Goal: Check status: Check status

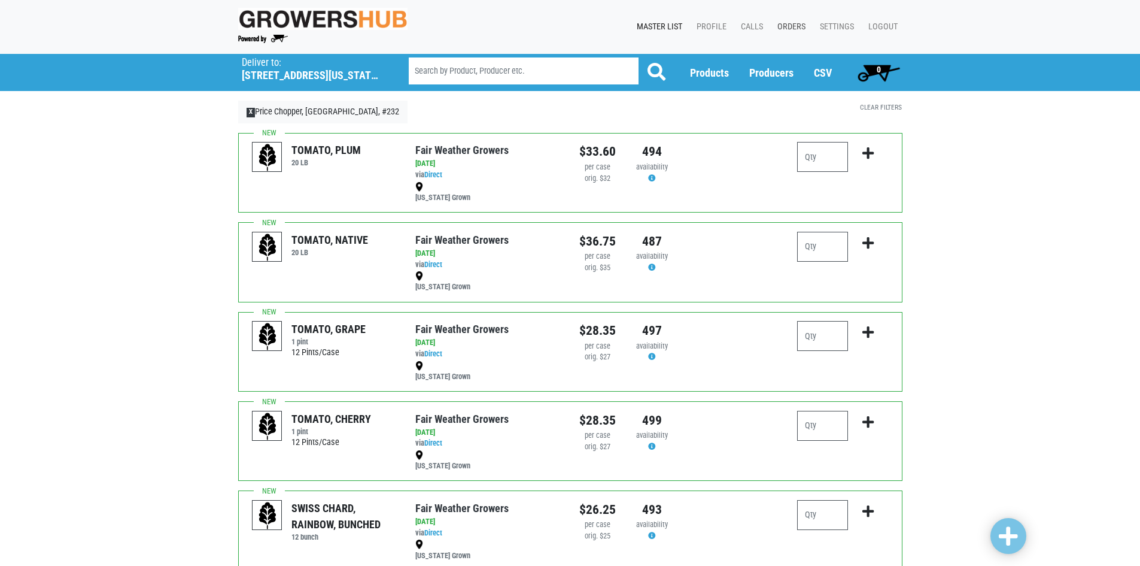
click at [797, 32] on link "Orders" at bounding box center [789, 27] width 42 height 23
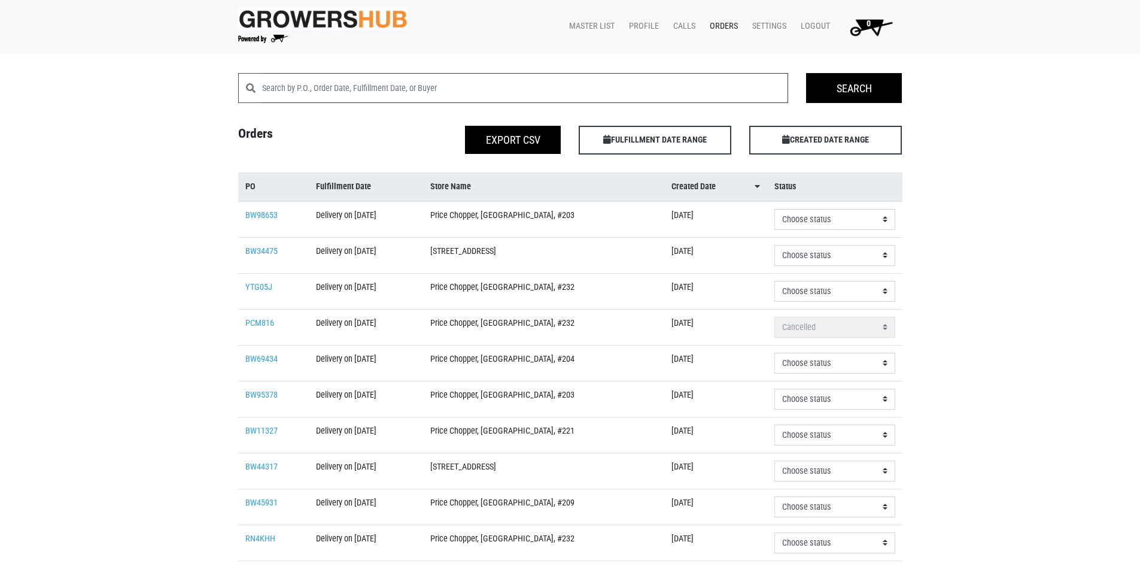
click at [423, 78] on input "search" at bounding box center [525, 88] width 527 height 30
click at [321, 98] on input "search" at bounding box center [525, 88] width 527 height 30
click input "Search" at bounding box center [0, 0] width 0 height 0
type input "PZ6U073"
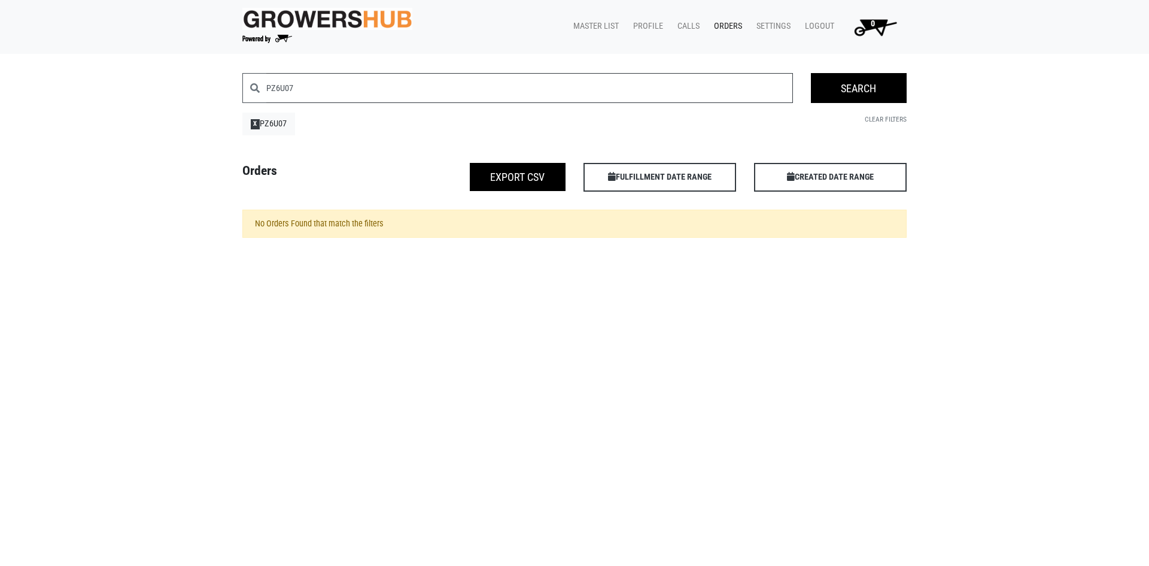
click at [324, 93] on input "PZ6U07" at bounding box center [529, 88] width 527 height 30
click at [848, 88] on input "Search" at bounding box center [859, 88] width 96 height 30
click at [877, 123] on link "Clear Filters" at bounding box center [886, 119] width 42 height 8
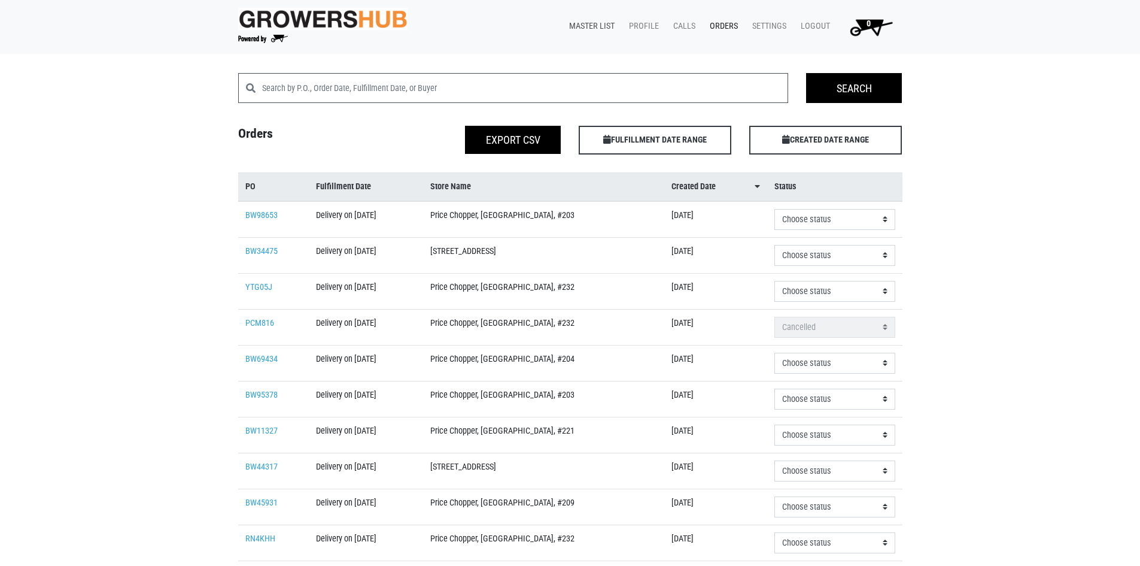
click at [606, 21] on link "Master List" at bounding box center [590, 26] width 60 height 23
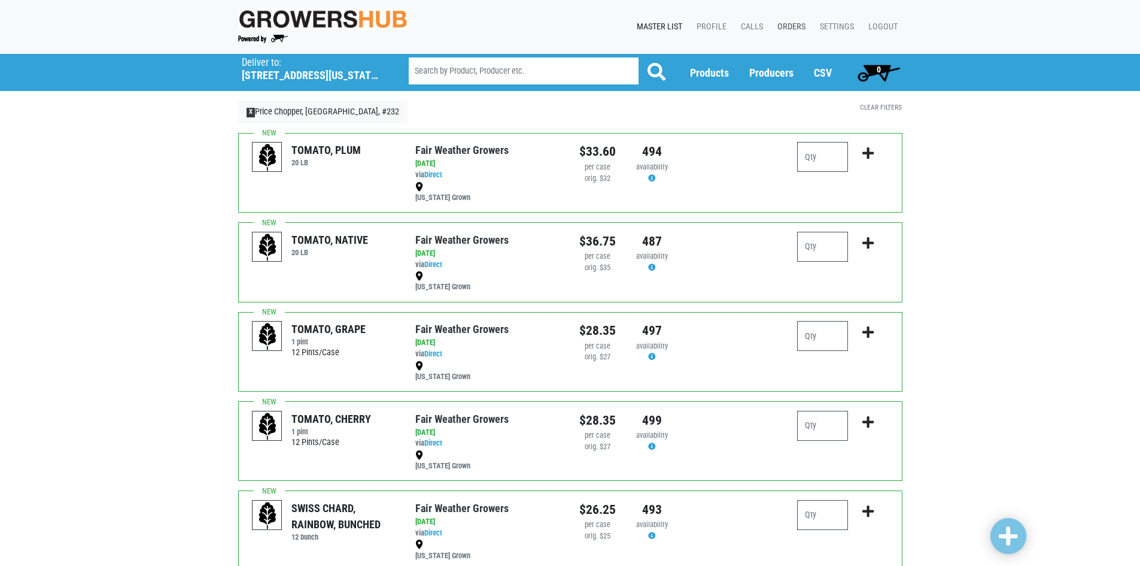
click at [793, 22] on link "Orders" at bounding box center [789, 27] width 42 height 23
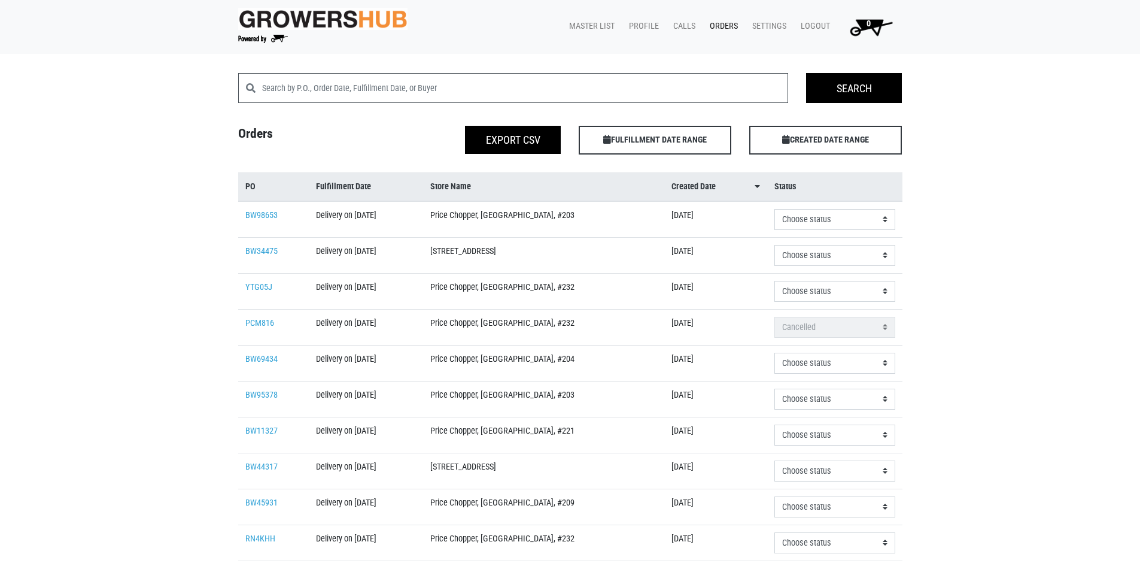
click at [285, 23] on img at bounding box center [323, 19] width 170 height 22
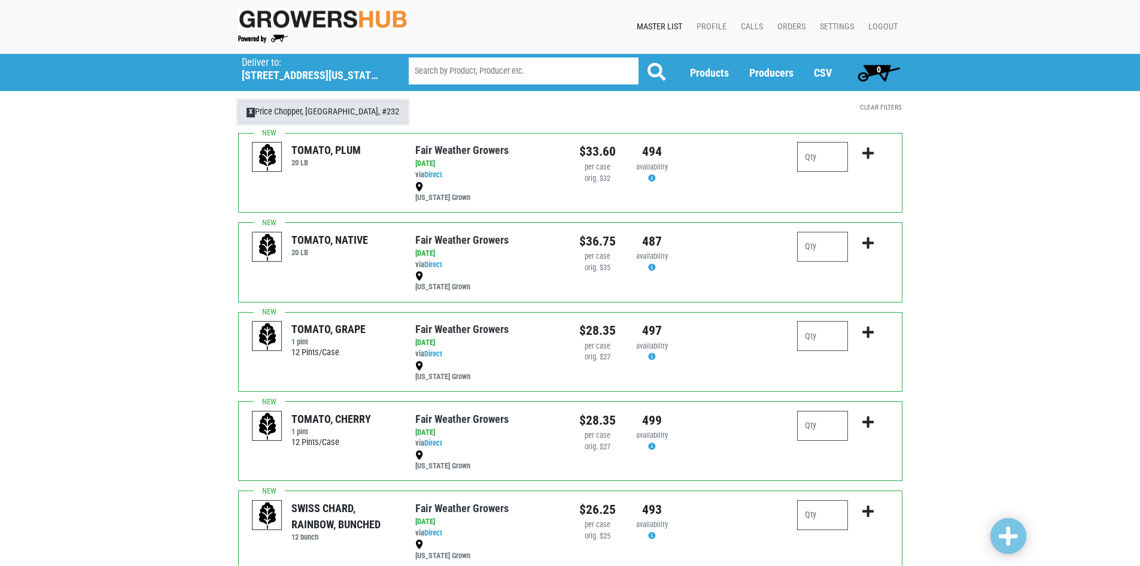
click at [327, 120] on link "X Price Chopper, Middletown, #232" at bounding box center [323, 112] width 170 height 23
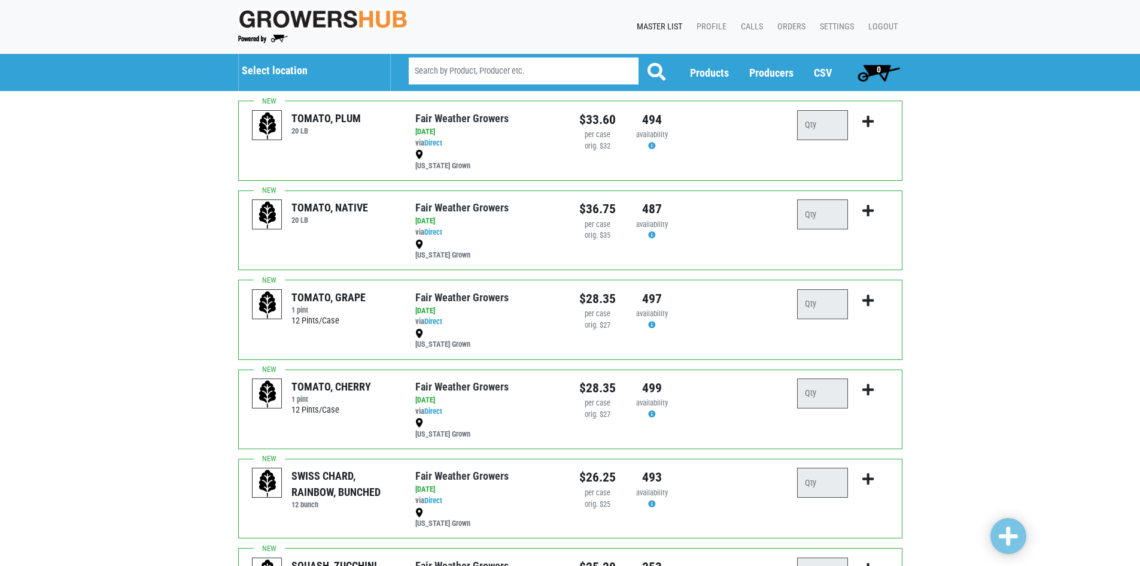
click at [288, 65] on h5 "Select location" at bounding box center [310, 70] width 136 height 13
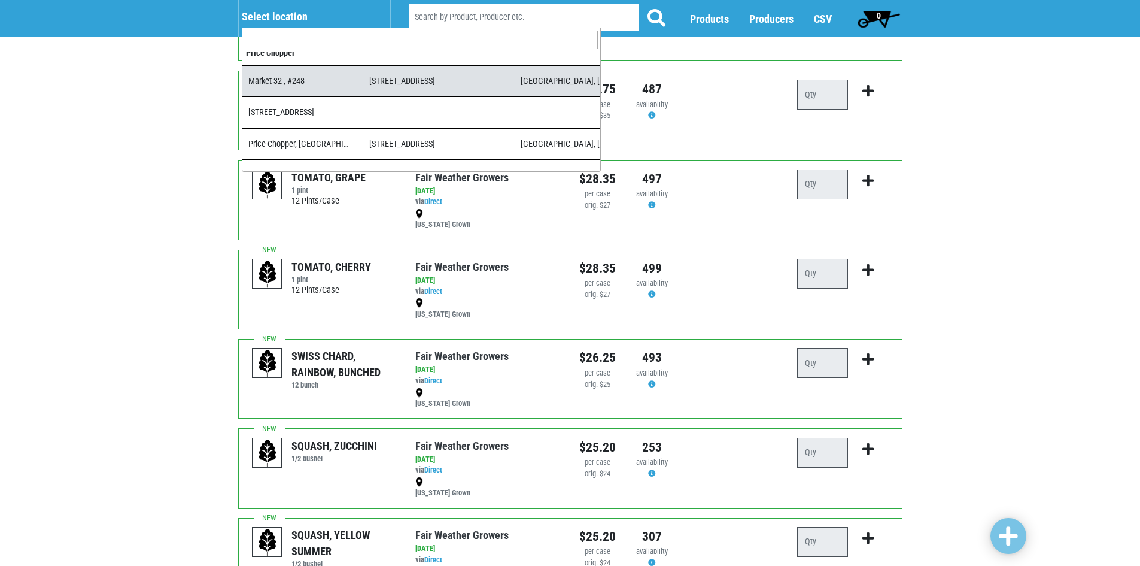
scroll to position [5, 0]
select select "3fbe0adf-a8d3-48e4-8d0a-feea7e15d327"
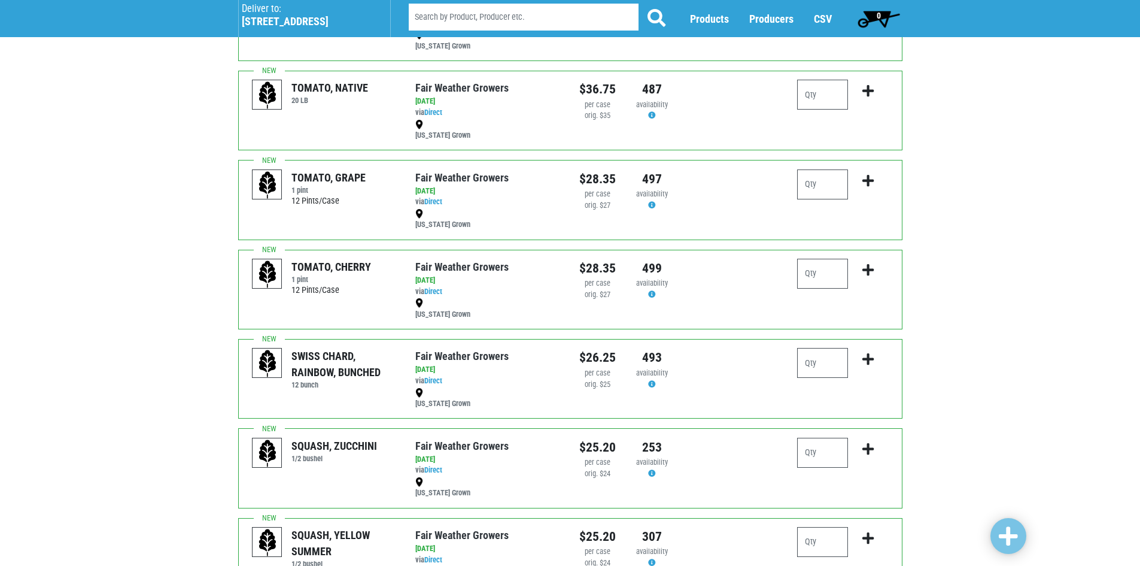
scroll to position [23, 0]
